Goal: Task Accomplishment & Management: Manage account settings

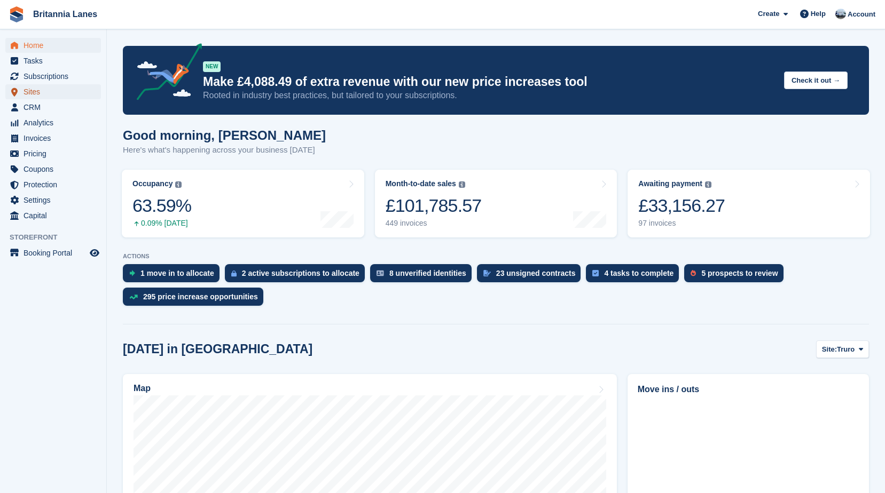
click at [60, 98] on span "Sites" at bounding box center [55, 91] width 64 height 15
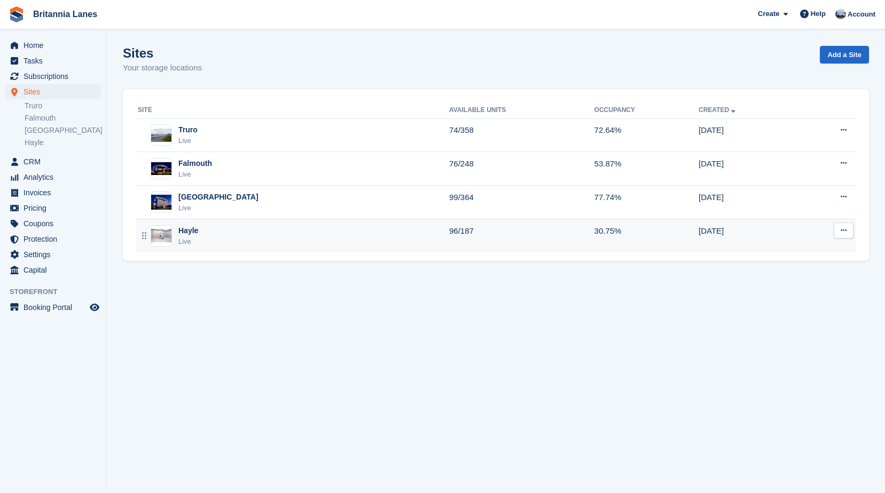
click at [202, 232] on div "Hayle Live" at bounding box center [293, 236] width 311 height 22
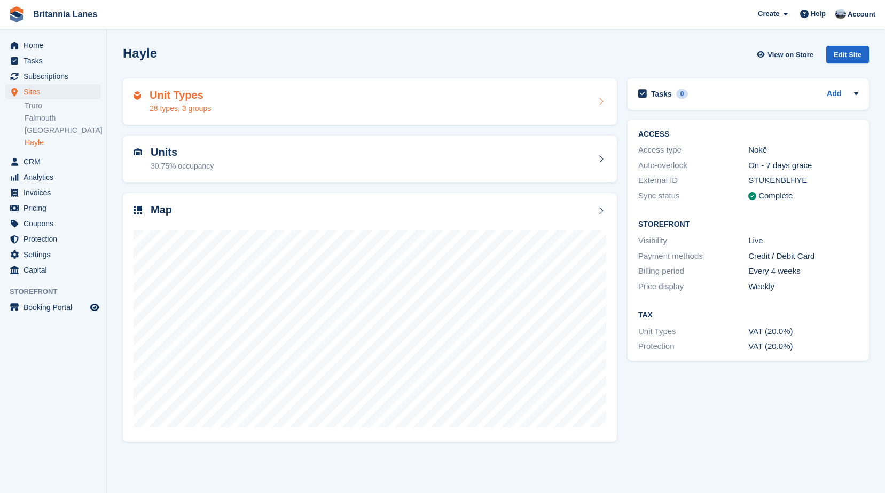
click at [217, 99] on div "Unit Types 28 types, 3 groups" at bounding box center [370, 102] width 473 height 26
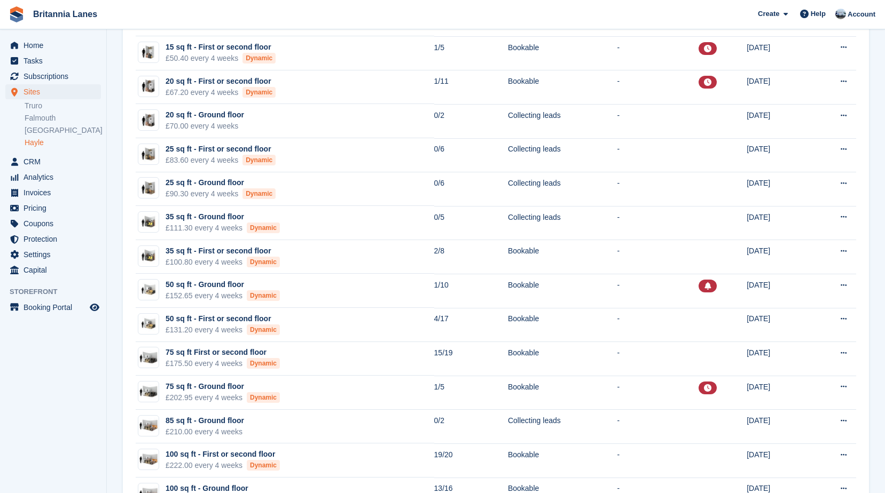
scroll to position [160, 0]
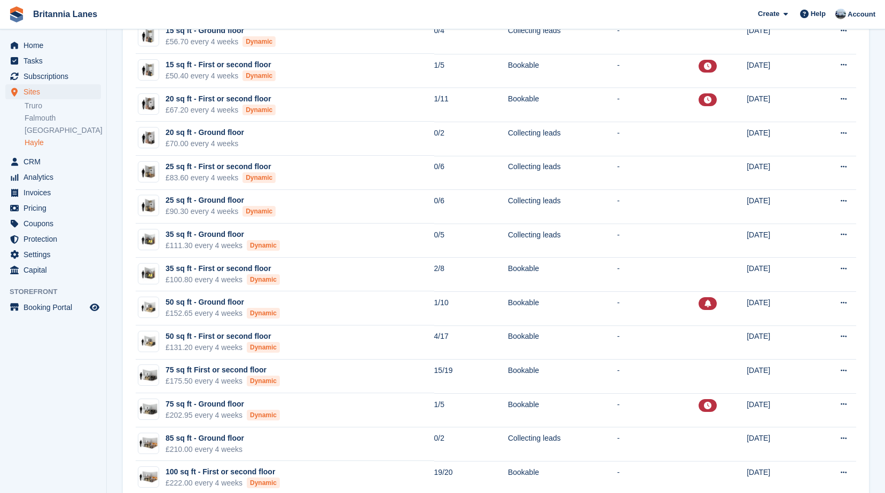
click at [122, 98] on section "Unit types Groups + Unit Type New: Display unit types on your Storefront in gro…" at bounding box center [496, 417] width 778 height 1155
drag, startPoint x: 109, startPoint y: 57, endPoint x: 126, endPoint y: 86, distance: 33.7
click at [126, 86] on section "Unit types Groups + Unit Type New: Display unit types on your Storefront in gro…" at bounding box center [496, 417] width 778 height 1155
click at [124, 111] on div "Name Available Status Promotion Nudge Created 15 sq ft - Ground floor £56.70 ev…" at bounding box center [496, 484] width 746 height 989
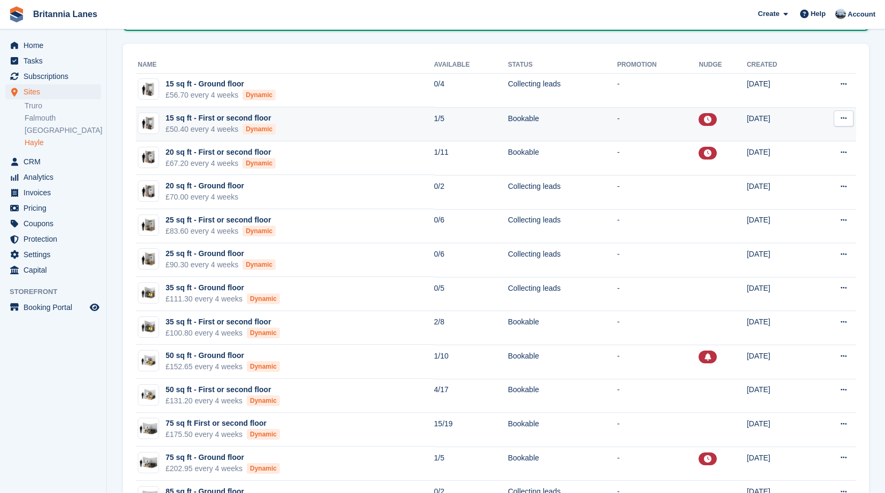
click at [259, 130] on div "Dynamic" at bounding box center [258, 129] width 33 height 11
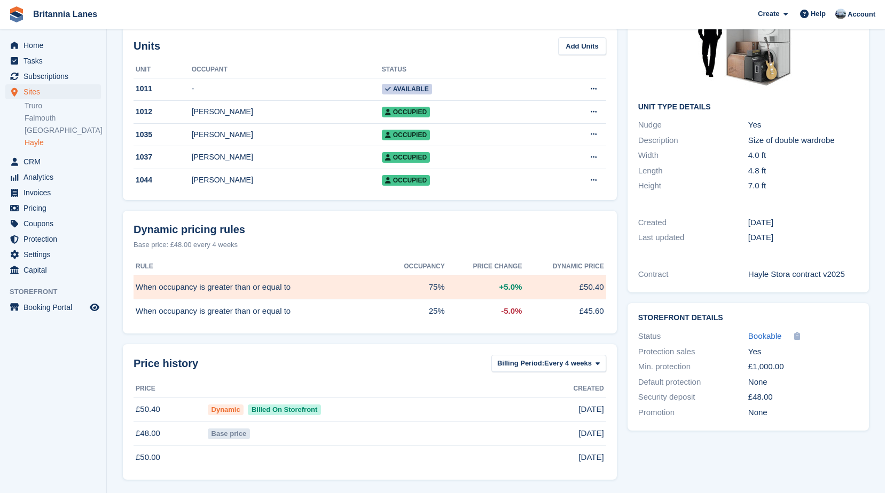
scroll to position [139, 0]
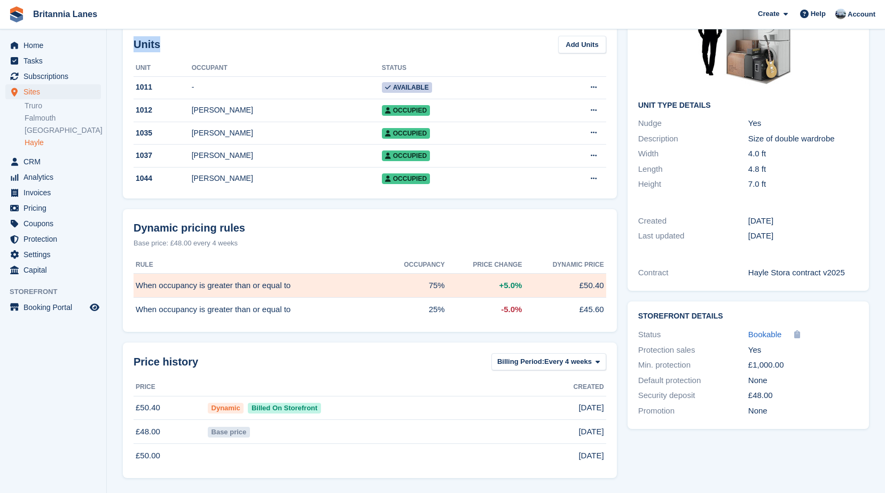
drag, startPoint x: 159, startPoint y: 44, endPoint x: 129, endPoint y: 44, distance: 29.4
click at [129, 44] on div "Units Add Units Unit Occupant Status 1011 - Available Edit unit Delete unit 101…" at bounding box center [370, 112] width 494 height 174
copy h2 "Units"
click at [109, 52] on section "15 sq ft - First or second floor View on Store Edit Unit Type Occupancy Current…" at bounding box center [496, 179] width 778 height 630
drag, startPoint x: 161, startPoint y: 42, endPoint x: 129, endPoint y: 39, distance: 31.7
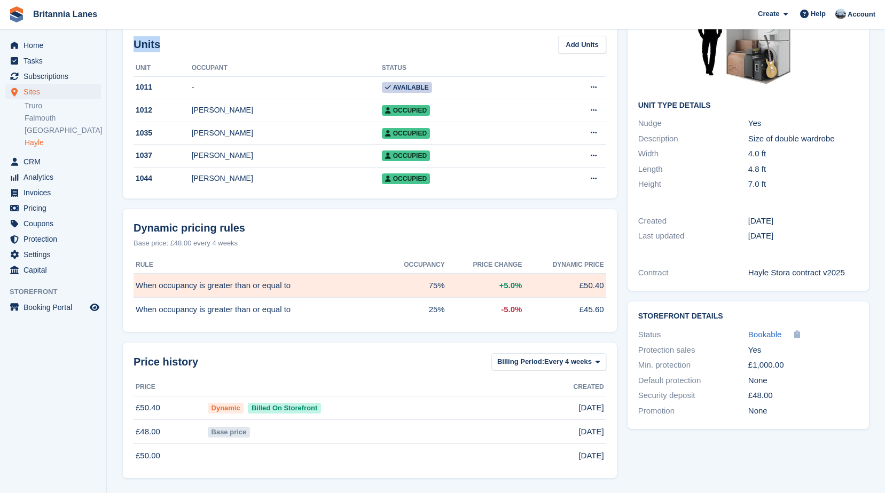
click at [129, 39] on div "Units Add Units Unit Occupant Status 1011 - Available Edit unit Delete unit 101…" at bounding box center [370, 112] width 494 height 174
drag, startPoint x: 129, startPoint y: 39, endPoint x: 115, endPoint y: 40, distance: 13.9
click at [115, 40] on section "15 sq ft - First or second floor View on Store Edit Unit Type Occupancy Current…" at bounding box center [496, 179] width 778 height 630
click at [66, 52] on span "Home" at bounding box center [55, 45] width 64 height 15
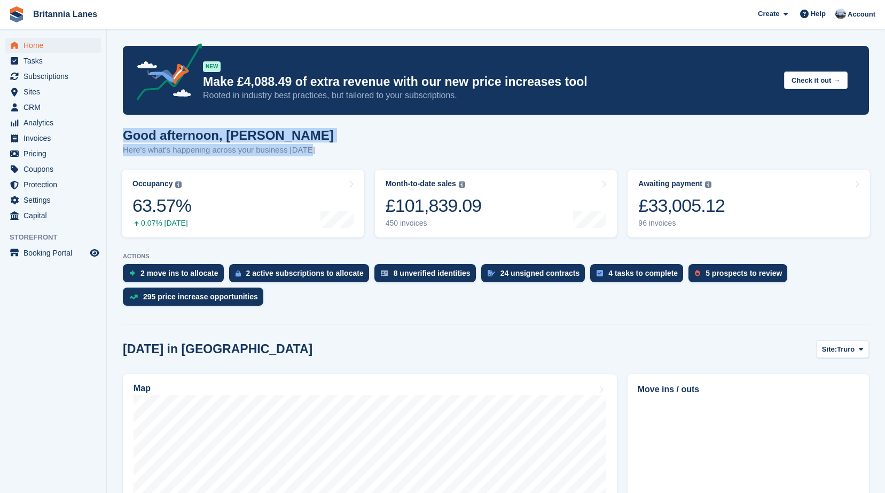
drag, startPoint x: 308, startPoint y: 153, endPoint x: 123, endPoint y: 139, distance: 185.3
click at [123, 139] on div "Good afternoon, [PERSON_NAME] Here's what's happening across your business [DAT…" at bounding box center [496, 148] width 746 height 41
click at [283, 137] on h1 "Good afternoon, [PERSON_NAME]" at bounding box center [228, 135] width 211 height 14
drag, startPoint x: 305, startPoint y: 156, endPoint x: 120, endPoint y: 136, distance: 186.4
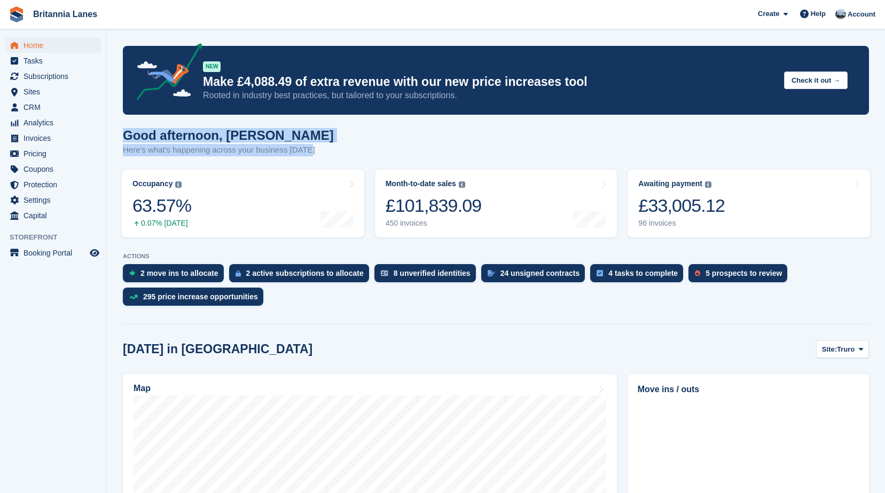
drag, startPoint x: 120, startPoint y: 136, endPoint x: 262, endPoint y: 133, distance: 142.1
click at [262, 133] on h1 "Good afternoon, John" at bounding box center [228, 135] width 211 height 14
drag, startPoint x: 310, startPoint y: 153, endPoint x: 123, endPoint y: 139, distance: 187.5
click at [123, 139] on div "Good afternoon, John Here's what's happening across your business today" at bounding box center [496, 148] width 746 height 41
drag, startPoint x: 123, startPoint y: 139, endPoint x: 256, endPoint y: 134, distance: 133.6
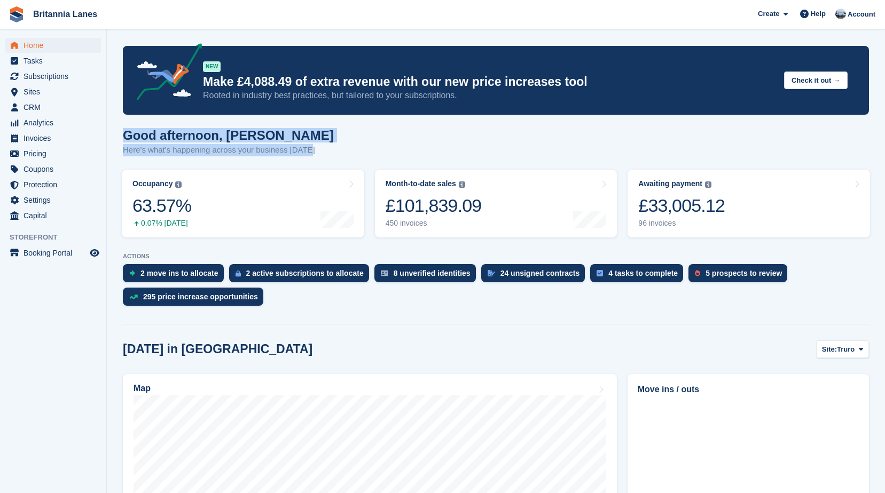
click at [256, 134] on h1 "Good afternoon, John" at bounding box center [228, 135] width 211 height 14
drag, startPoint x: 302, startPoint y: 153, endPoint x: 127, endPoint y: 130, distance: 177.2
click at [127, 130] on div "Good afternoon, John Here's what's happening across your business today" at bounding box center [496, 148] width 746 height 41
drag, startPoint x: 127, startPoint y: 130, endPoint x: 154, endPoint y: 124, distance: 28.3
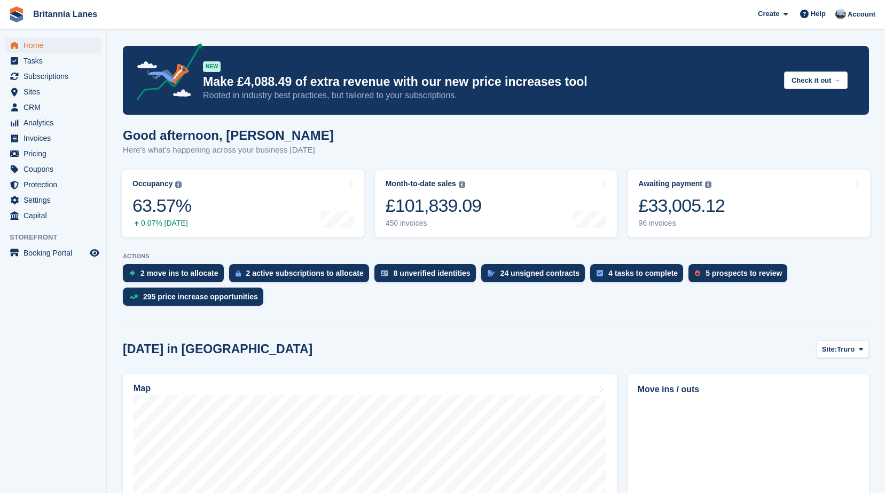
click at [250, 137] on h1 "Good afternoon, John" at bounding box center [228, 135] width 211 height 14
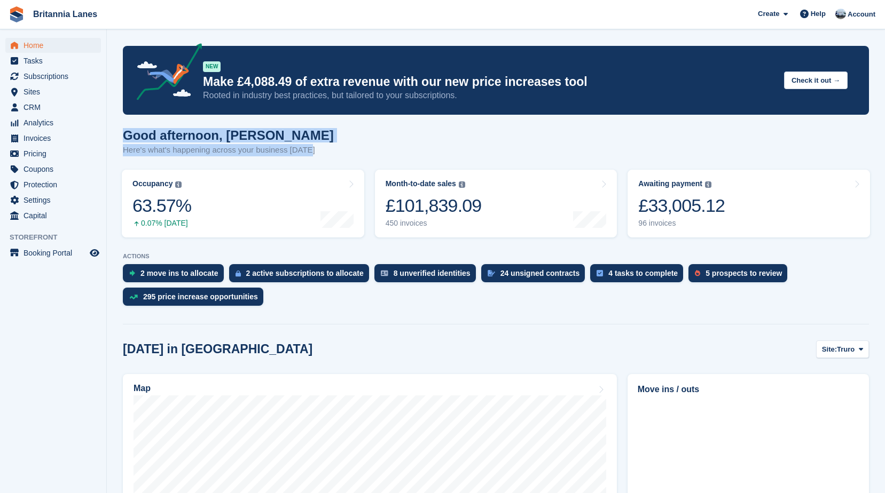
drag, startPoint x: 302, startPoint y: 153, endPoint x: 114, endPoint y: 136, distance: 188.8
drag, startPoint x: 114, startPoint y: 136, endPoint x: 248, endPoint y: 134, distance: 133.5
click at [248, 134] on h1 "Good afternoon, John" at bounding box center [228, 135] width 211 height 14
drag, startPoint x: 305, startPoint y: 152, endPoint x: 126, endPoint y: 135, distance: 180.3
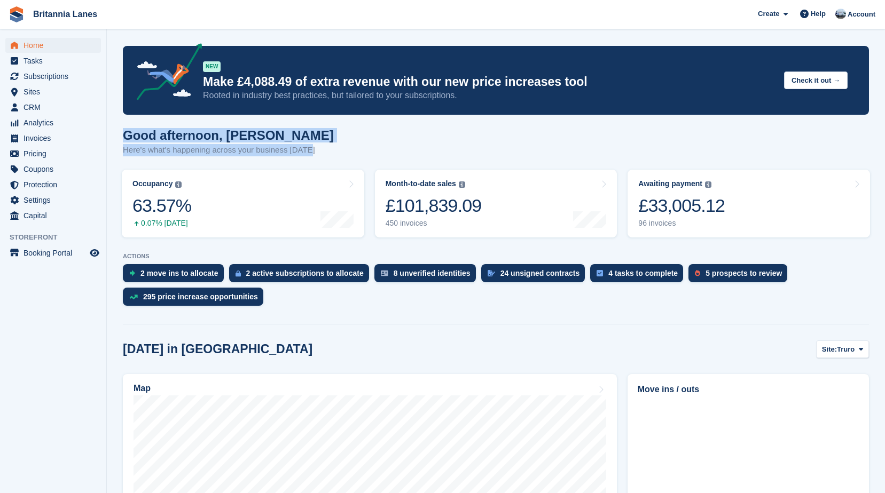
click at [126, 135] on div "Good afternoon, John Here's what's happening across your business today" at bounding box center [228, 142] width 211 height 28
click at [258, 136] on h1 "Good afternoon, John" at bounding box center [228, 135] width 211 height 14
drag, startPoint x: 312, startPoint y: 153, endPoint x: 126, endPoint y: 134, distance: 186.9
click at [126, 134] on div "Good afternoon, John Here's what's happening across your business today" at bounding box center [496, 148] width 746 height 41
drag, startPoint x: 126, startPoint y: 134, endPoint x: 271, endPoint y: 137, distance: 145.3
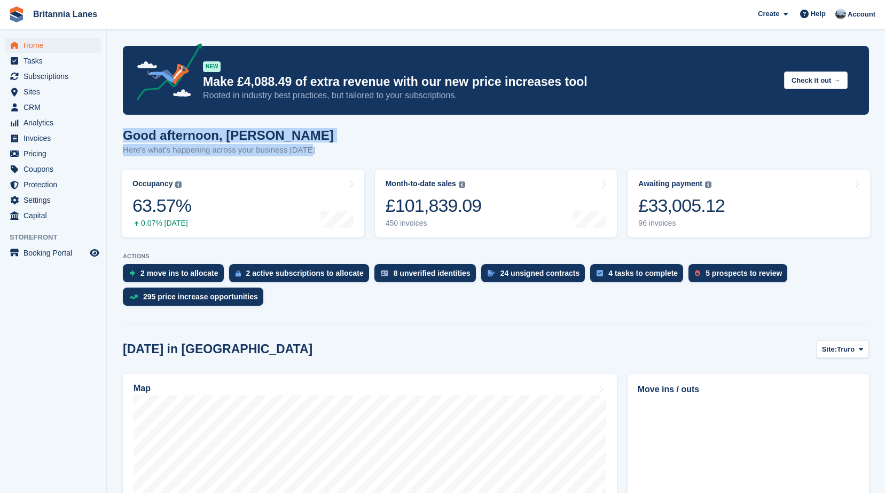
click at [271, 137] on h1 "Good afternoon, John" at bounding box center [228, 135] width 211 height 14
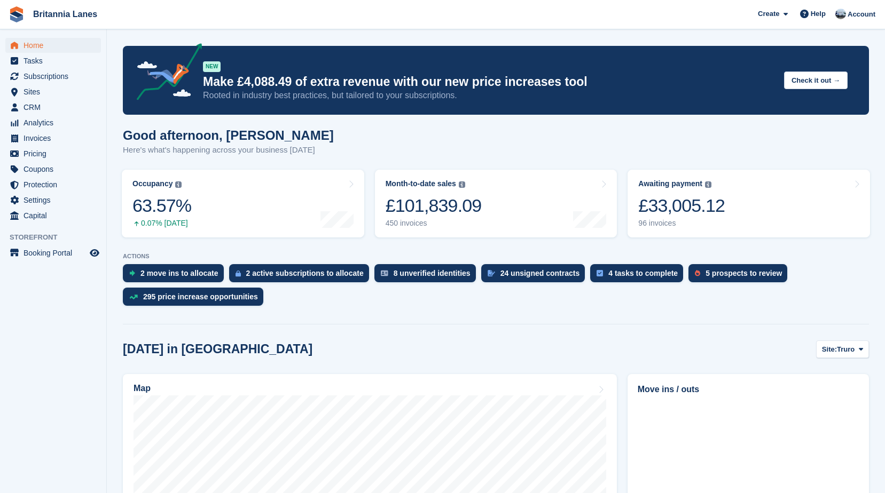
click at [263, 137] on h1 "Good afternoon, John" at bounding box center [228, 135] width 211 height 14
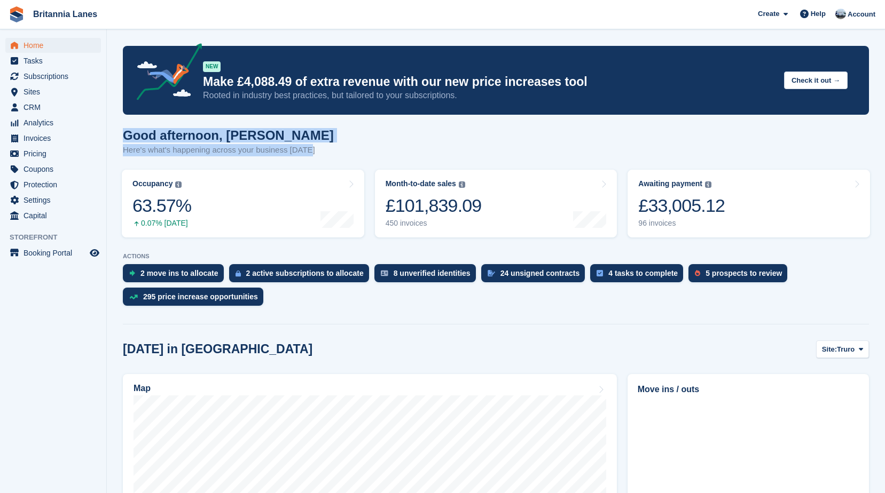
drag, startPoint x: 315, startPoint y: 149, endPoint x: 123, endPoint y: 135, distance: 192.8
click at [123, 135] on div "Good afternoon, John Here's what's happening across your business today" at bounding box center [496, 148] width 746 height 41
drag, startPoint x: 123, startPoint y: 135, endPoint x: 295, endPoint y: 128, distance: 172.1
drag, startPoint x: 309, startPoint y: 154, endPoint x: 118, endPoint y: 138, distance: 191.4
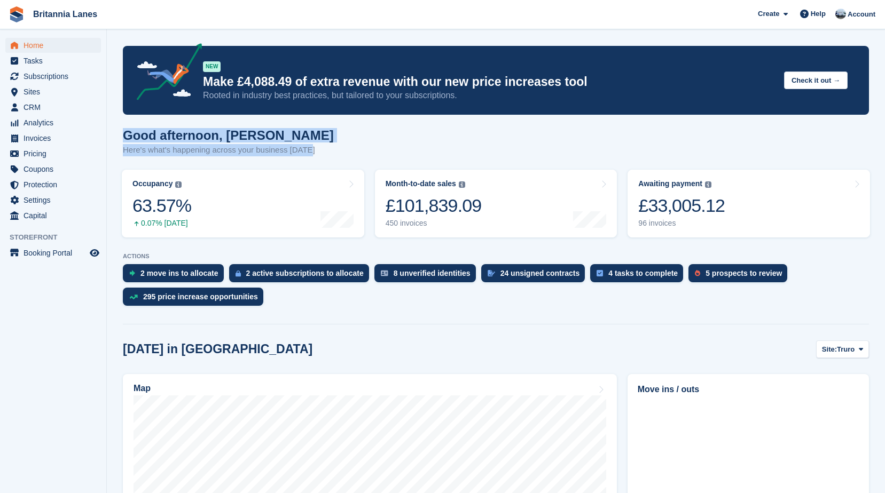
click at [287, 132] on h1 "Good afternoon, John" at bounding box center [228, 135] width 211 height 14
drag, startPoint x: 308, startPoint y: 152, endPoint x: 125, endPoint y: 127, distance: 184.4
click at [125, 128] on div "Good afternoon, John Here's what's happening across your business today" at bounding box center [496, 148] width 746 height 41
click at [316, 132] on div "Good afternoon, John Here's what's happening across your business today" at bounding box center [496, 148] width 746 height 41
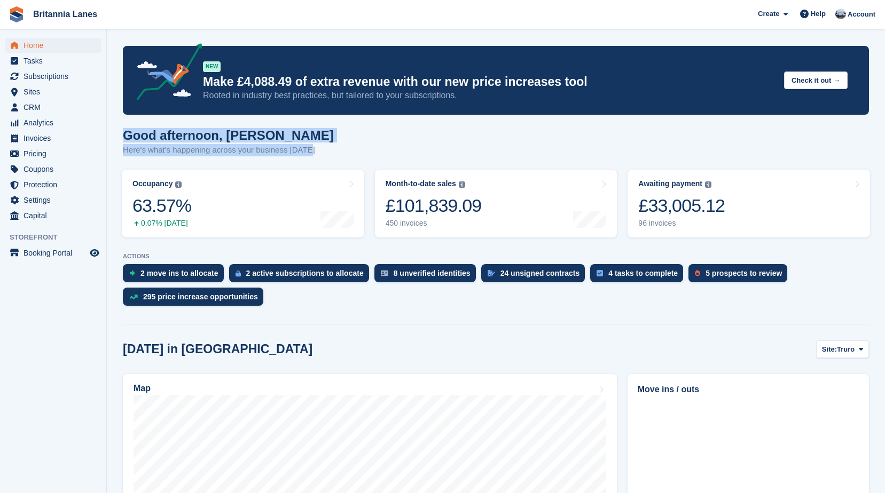
drag, startPoint x: 315, startPoint y: 148, endPoint x: 124, endPoint y: 135, distance: 191.2
click at [124, 135] on div "Good afternoon, John Here's what's happening across your business today" at bounding box center [496, 148] width 746 height 41
drag, startPoint x: 303, startPoint y: 150, endPoint x: 122, endPoint y: 136, distance: 181.1
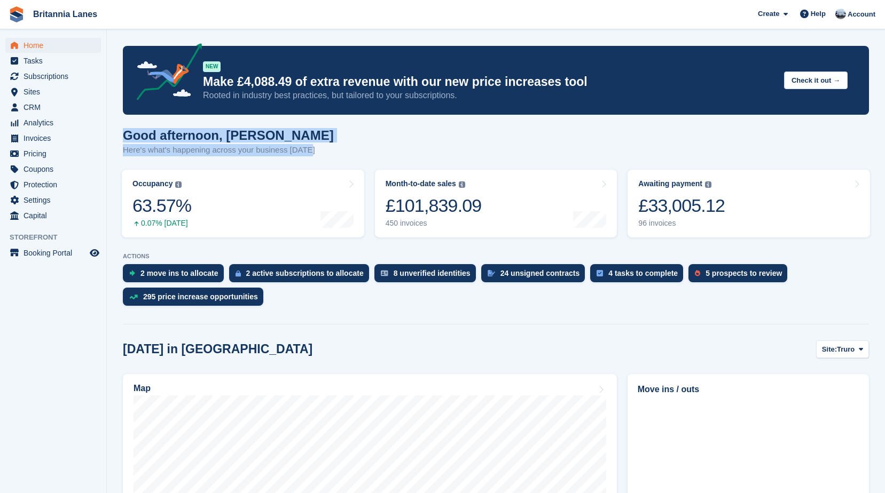
click at [265, 128] on h1 "Good afternoon, John" at bounding box center [228, 135] width 211 height 14
drag, startPoint x: 310, startPoint y: 154, endPoint x: 123, endPoint y: 139, distance: 187.6
click at [123, 139] on div "Good afternoon, John Here's what's happening across your business today" at bounding box center [496, 148] width 746 height 41
drag, startPoint x: 123, startPoint y: 139, endPoint x: 267, endPoint y: 127, distance: 144.2
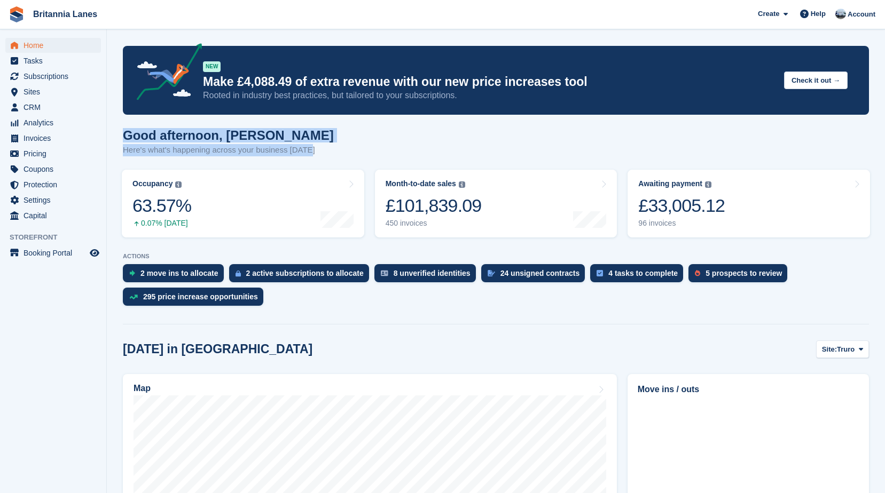
drag, startPoint x: 309, startPoint y: 152, endPoint x: 121, endPoint y: 120, distance: 190.2
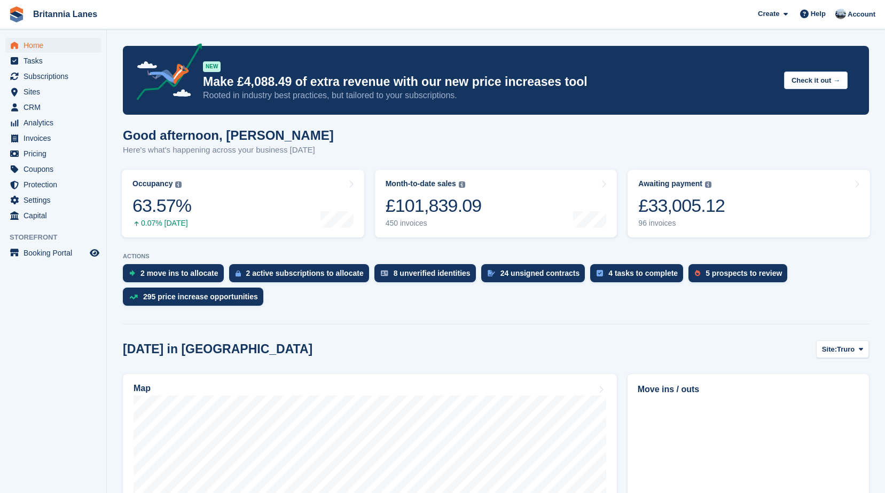
drag, startPoint x: 121, startPoint y: 120, endPoint x: 109, endPoint y: 30, distance: 90.5
click at [44, 47] on span "Home" at bounding box center [55, 45] width 64 height 15
click at [311, 151] on div "Good afternoon, John Here's what's happening across your business today" at bounding box center [496, 148] width 746 height 41
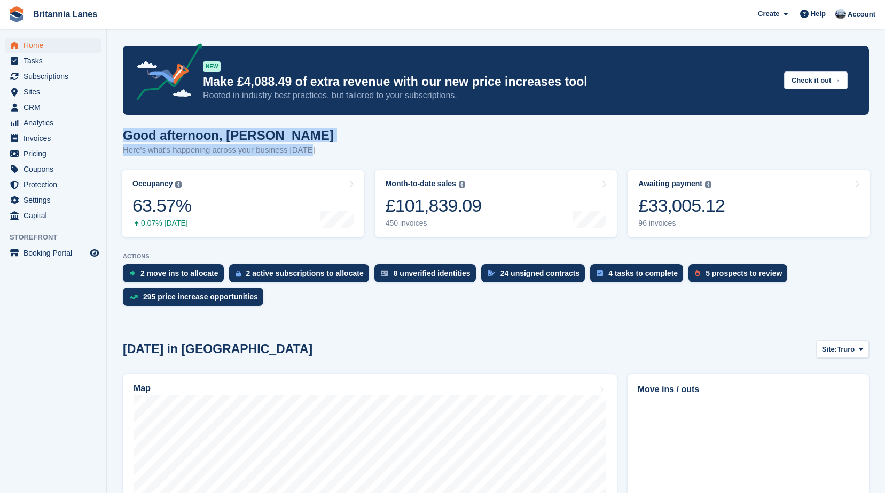
drag, startPoint x: 309, startPoint y: 152, endPoint x: 120, endPoint y: 133, distance: 190.0
click at [302, 130] on h1 "Good afternoon, John" at bounding box center [228, 135] width 211 height 14
drag, startPoint x: 305, startPoint y: 152, endPoint x: 121, endPoint y: 131, distance: 185.5
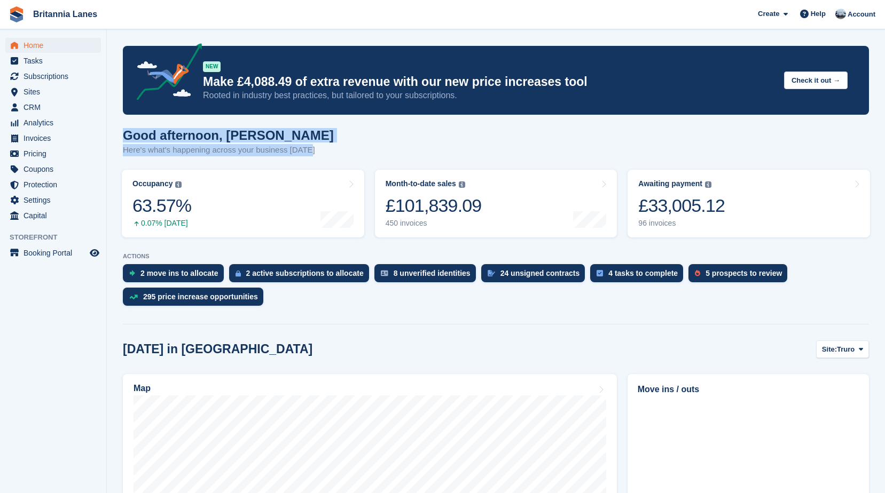
drag, startPoint x: 121, startPoint y: 131, endPoint x: 295, endPoint y: 138, distance: 174.3
click at [295, 138] on h1 "Good afternoon, John" at bounding box center [228, 135] width 211 height 14
click at [312, 155] on div "Good afternoon, John Here's what's happening across your business today" at bounding box center [496, 148] width 746 height 41
drag, startPoint x: 308, startPoint y: 153, endPoint x: 121, endPoint y: 141, distance: 186.8
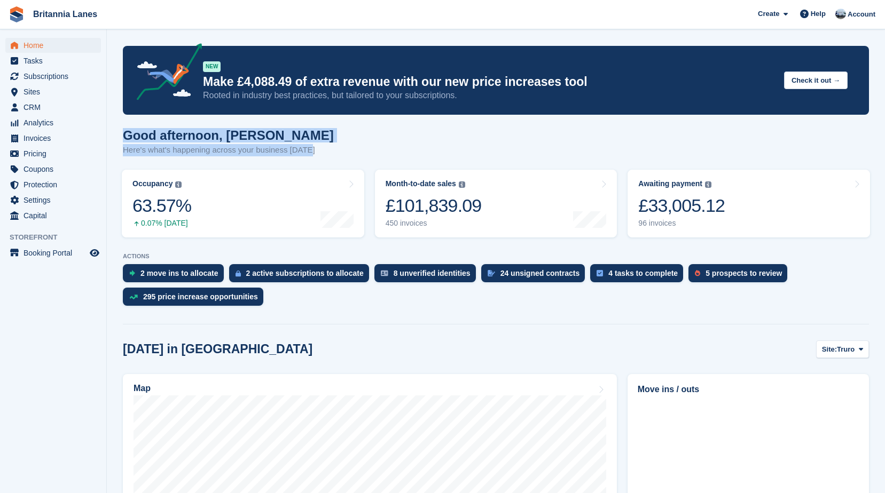
click at [291, 140] on h1 "Good afternoon, John" at bounding box center [228, 135] width 211 height 14
drag, startPoint x: 308, startPoint y: 153, endPoint x: 119, endPoint y: 142, distance: 190.0
drag, startPoint x: 308, startPoint y: 153, endPoint x: 119, endPoint y: 143, distance: 188.8
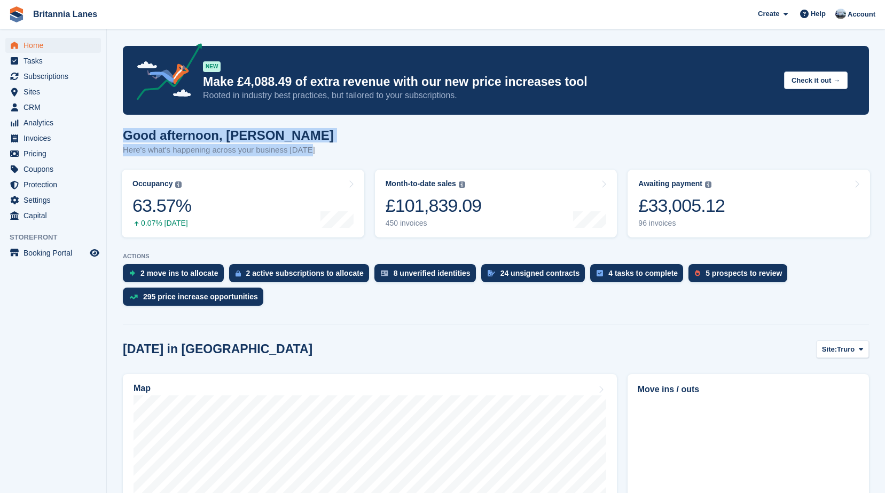
click at [262, 130] on h1 "Good afternoon, John" at bounding box center [228, 135] width 211 height 14
drag, startPoint x: 310, startPoint y: 151, endPoint x: 117, endPoint y: 143, distance: 192.5
click at [283, 138] on h1 "Good afternoon, John" at bounding box center [228, 135] width 211 height 14
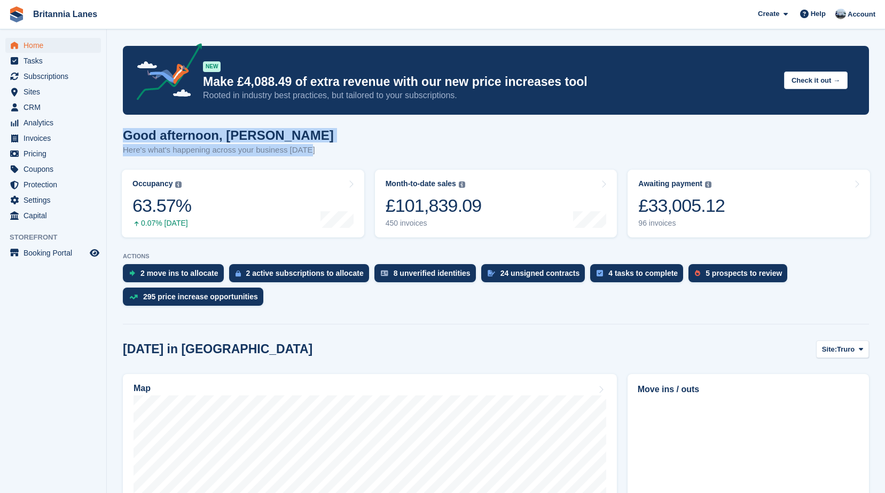
drag, startPoint x: 305, startPoint y: 151, endPoint x: 127, endPoint y: 135, distance: 179.1
click at [127, 135] on div "Good afternoon, John Here's what's happening across your business today" at bounding box center [228, 142] width 211 height 28
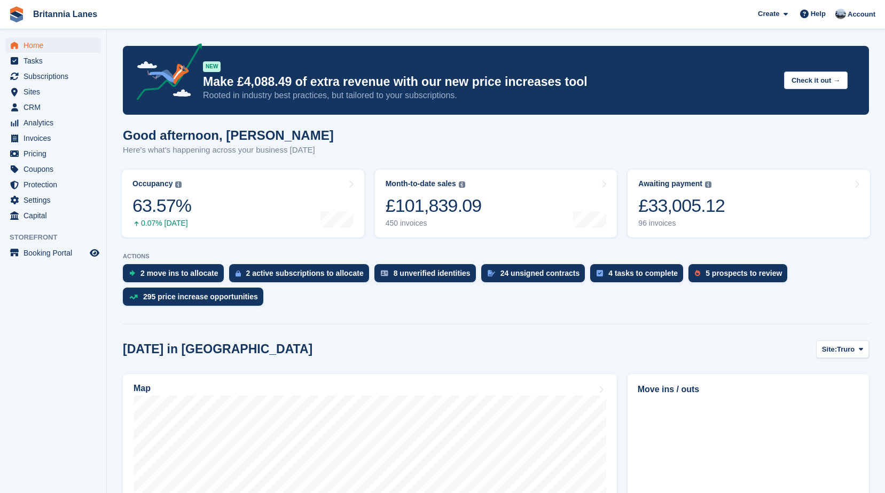
drag, startPoint x: 127, startPoint y: 135, endPoint x: 104, endPoint y: 61, distance: 77.6
click at [104, 61] on li "Tasks" at bounding box center [53, 60] width 106 height 15
